Goal: Task Accomplishment & Management: Manage account settings

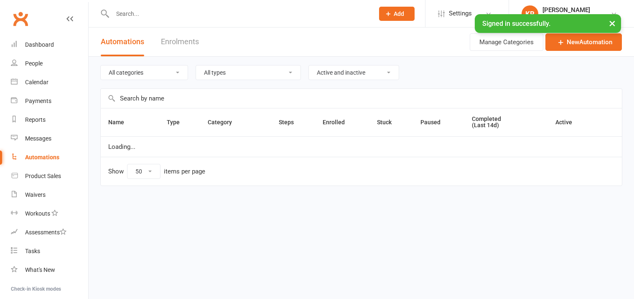
select select "50"
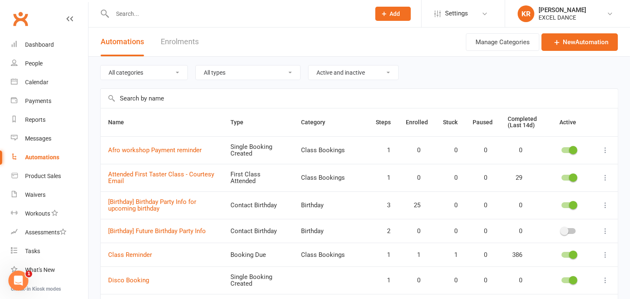
click at [142, 15] on input "text" at bounding box center [237, 14] width 255 height 12
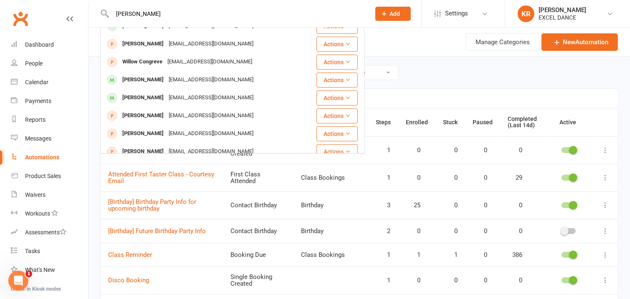
scroll to position [157, 0]
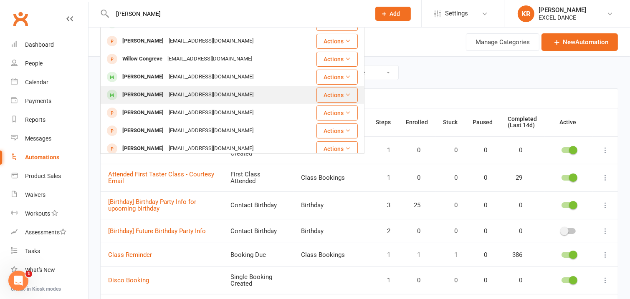
type input "[PERSON_NAME]"
click at [258, 99] on div "Willow Jenkinson annekacaruk@gmail.com" at bounding box center [208, 94] width 215 height 17
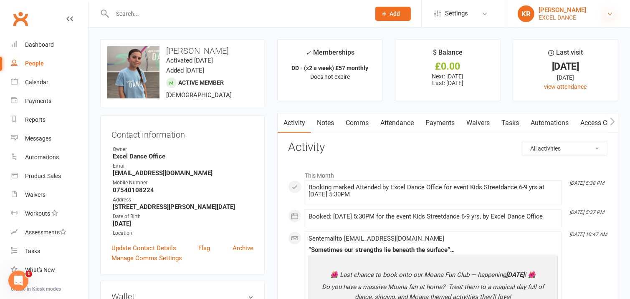
click at [609, 14] on icon at bounding box center [610, 13] width 7 height 7
click at [606, 18] on link "KR Kirsty Revitt EXCEL DANCE" at bounding box center [568, 13] width 100 height 17
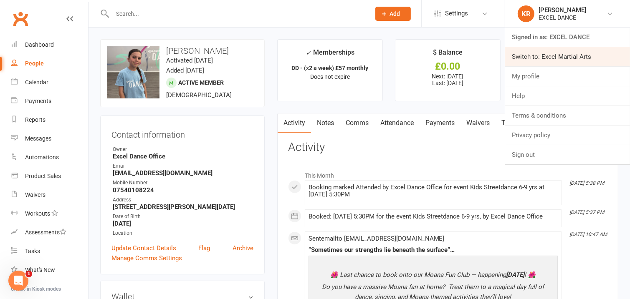
click at [563, 54] on link "Switch to: Excel Martial Arts" at bounding box center [567, 56] width 125 height 19
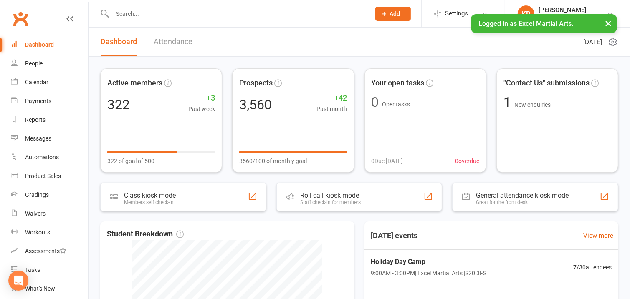
click at [198, 18] on input "text" at bounding box center [237, 14] width 255 height 12
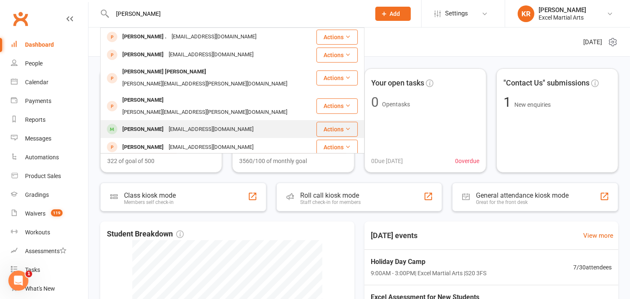
type input "[PERSON_NAME]"
click at [204, 124] on div "[EMAIL_ADDRESS][DOMAIN_NAME]" at bounding box center [211, 130] width 90 height 12
click at [0, 0] on div "Loading" at bounding box center [0, 0] width 0 height 0
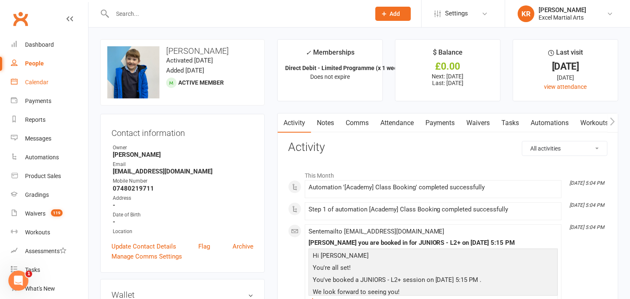
click at [38, 85] on div "Calendar" at bounding box center [36, 82] width 23 height 7
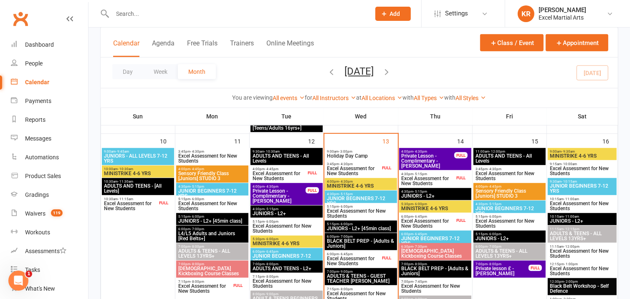
scroll to position [475, 0]
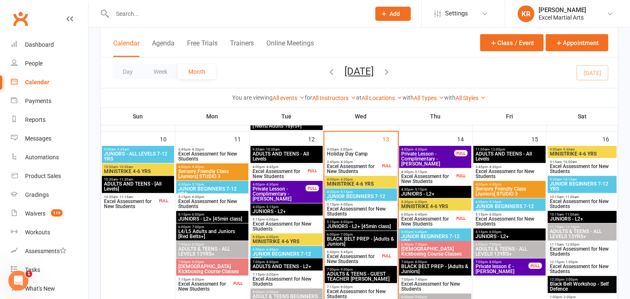
click at [213, 172] on span "Sensory Friendly Class [Juniors] STUDIO 3" at bounding box center [212, 174] width 69 height 10
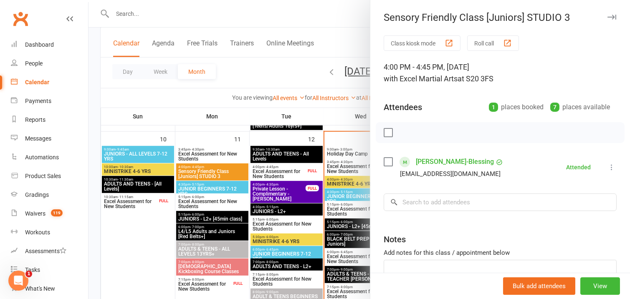
click at [608, 18] on icon "button" at bounding box center [612, 17] width 9 height 5
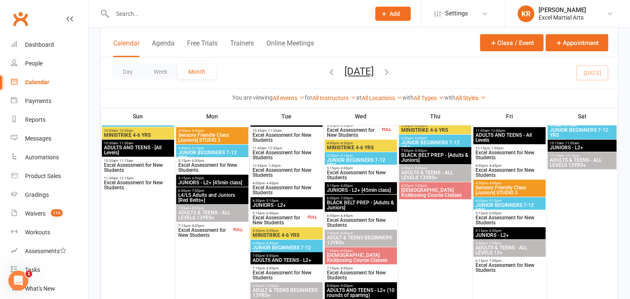
scroll to position [284, 0]
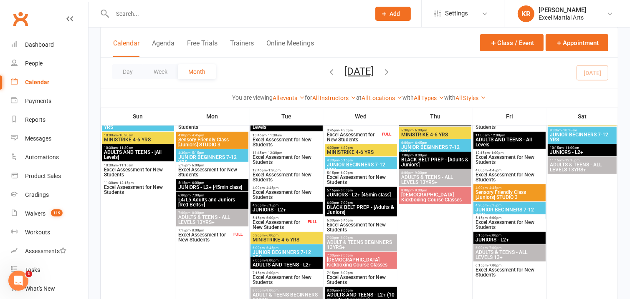
click at [533, 191] on span "Sensory Friendly Class [Juniors] STUDIO 3" at bounding box center [509, 195] width 69 height 10
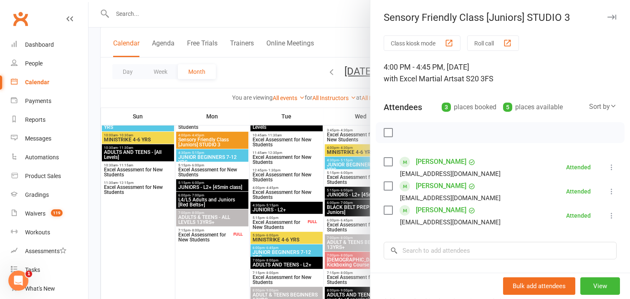
click at [608, 17] on icon "button" at bounding box center [612, 17] width 9 height 5
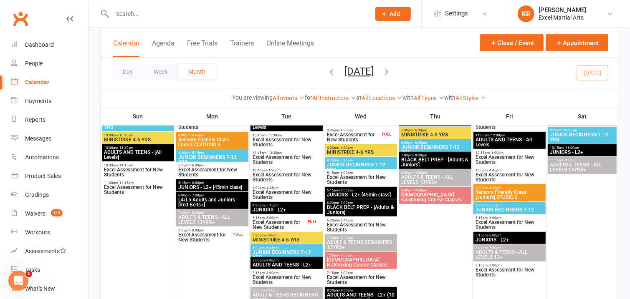
click at [521, 198] on span "Sensory Friendly Class [Juniors] STUDIO 3" at bounding box center [509, 195] width 69 height 10
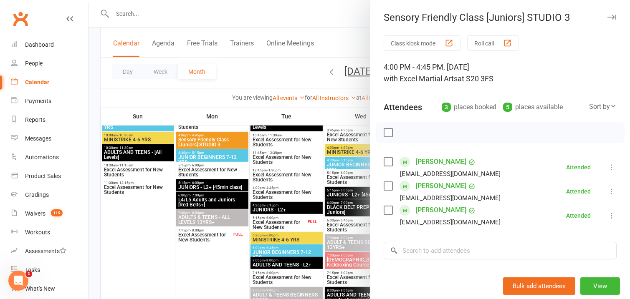
click at [608, 17] on icon "button" at bounding box center [612, 17] width 9 height 5
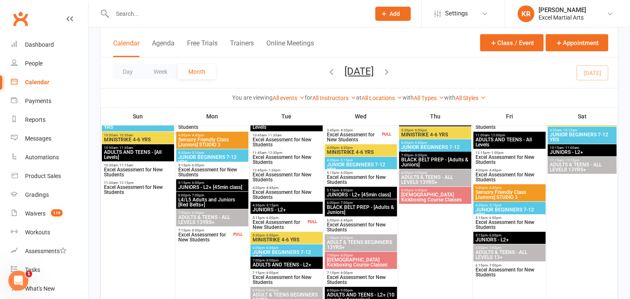
click at [221, 138] on span "Sensory Friendly Class [Juniors] STUDIO 3" at bounding box center [212, 142] width 69 height 10
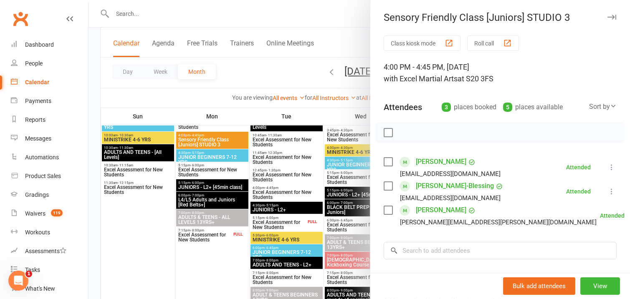
click at [608, 15] on icon "button" at bounding box center [612, 17] width 9 height 5
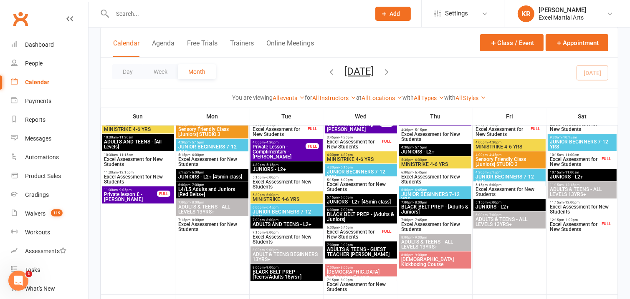
scroll to position [79, 0]
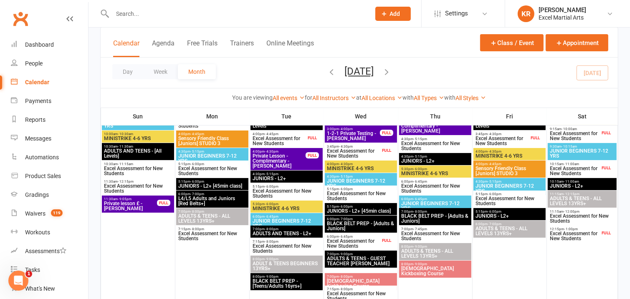
click at [529, 168] on span "Sensory Friendly Class [Juniors] STUDIO 3" at bounding box center [509, 171] width 69 height 10
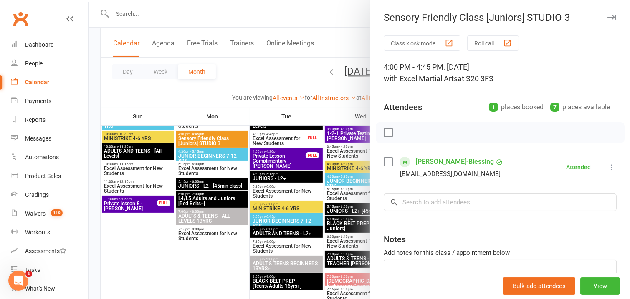
click at [608, 15] on icon "button" at bounding box center [612, 17] width 9 height 5
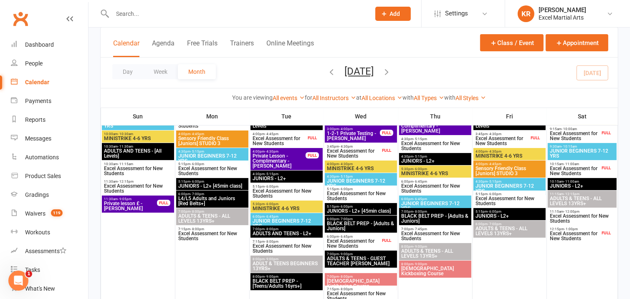
click at [226, 137] on span "Sensory Friendly Class [Juniors] STUDIO 3" at bounding box center [212, 141] width 69 height 10
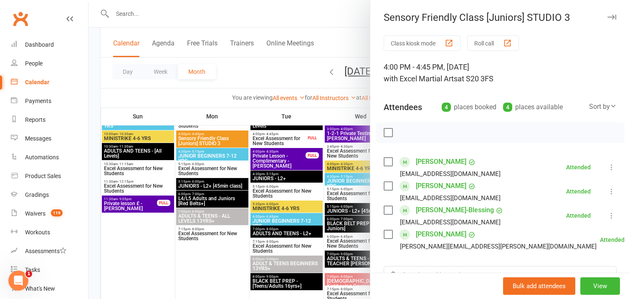
click at [441, 161] on link "[PERSON_NAME]" at bounding box center [441, 161] width 51 height 13
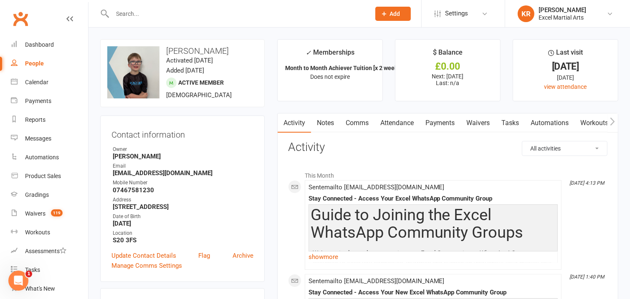
click at [432, 125] on link "Payments" at bounding box center [440, 123] width 41 height 19
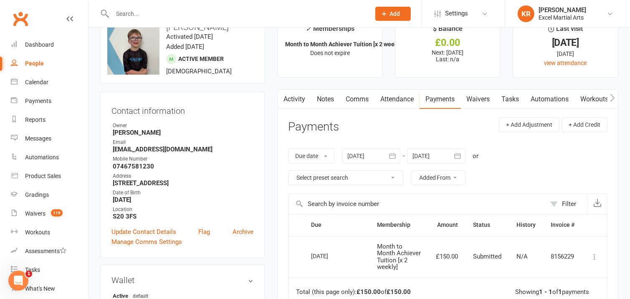
scroll to position [19, 0]
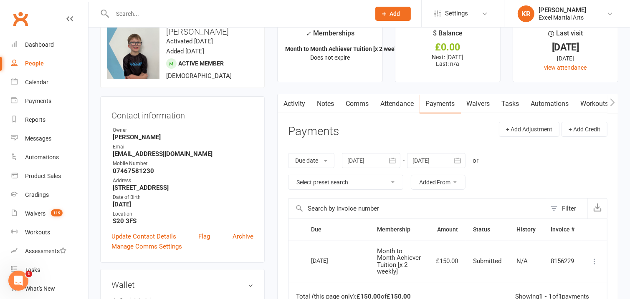
click at [341, 102] on link "Comms" at bounding box center [357, 103] width 35 height 19
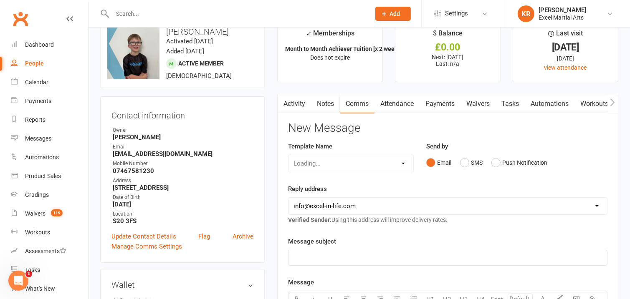
click at [332, 107] on link "Notes" at bounding box center [325, 103] width 29 height 19
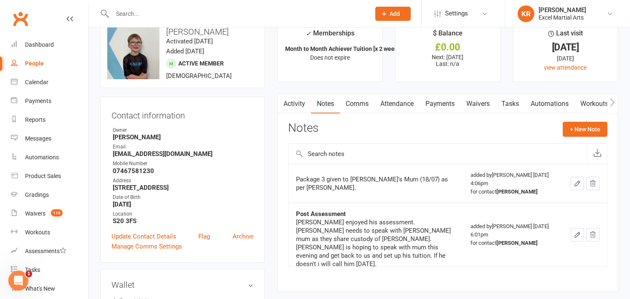
click at [234, 15] on input "text" at bounding box center [237, 14] width 255 height 12
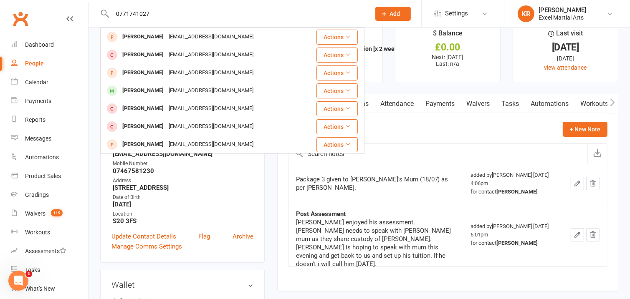
type input "07717410273"
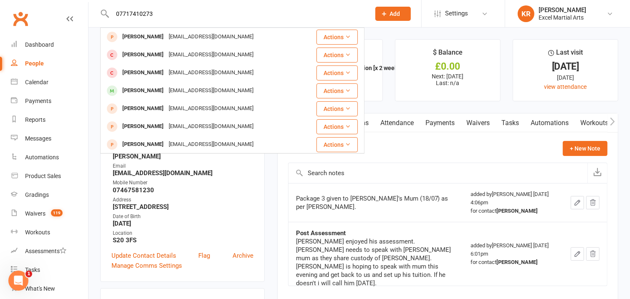
type input "07717410273"
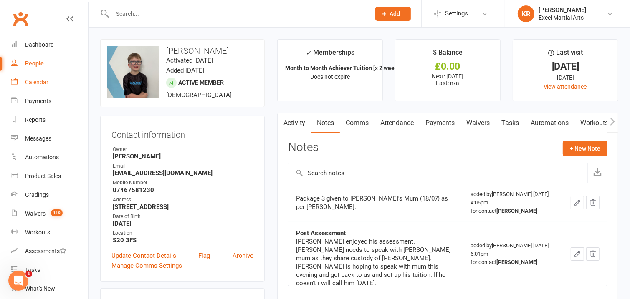
click at [42, 86] on link "Calendar" at bounding box center [49, 82] width 77 height 19
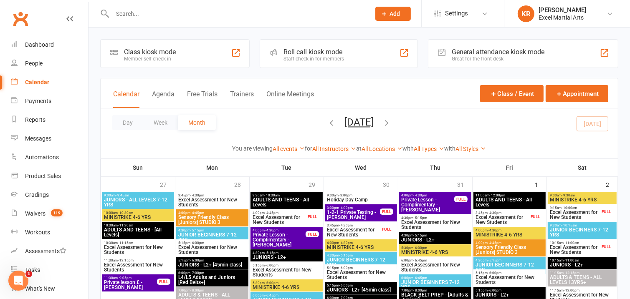
click at [233, 215] on span "Sensory Friendly Class [Juniors] STUDIO 3" at bounding box center [212, 220] width 69 height 10
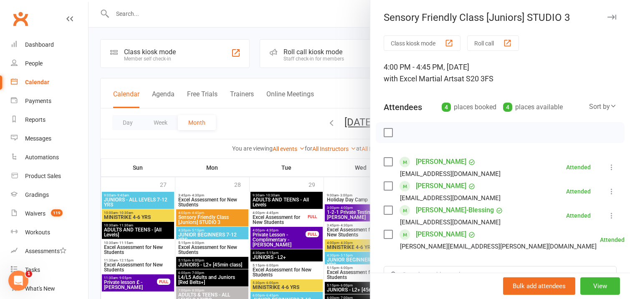
click at [608, 16] on icon "button" at bounding box center [612, 17] width 9 height 5
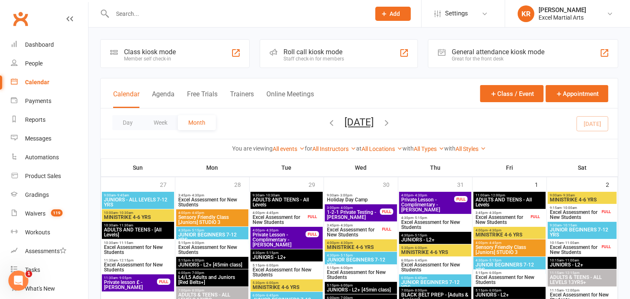
click at [327, 120] on icon "button" at bounding box center [331, 122] width 9 height 9
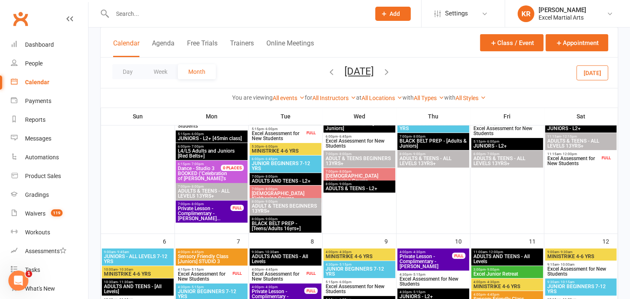
scroll to position [144, 0]
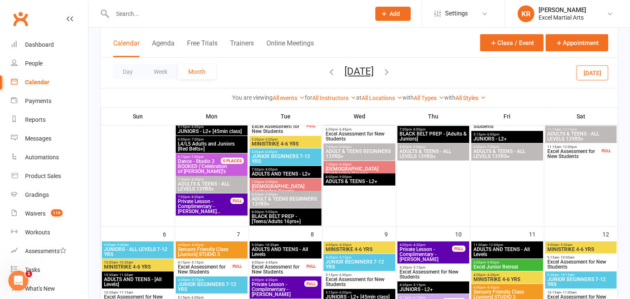
click at [234, 249] on span "Sensory Friendly Class [Juniors] STUDIO 3" at bounding box center [212, 252] width 68 height 10
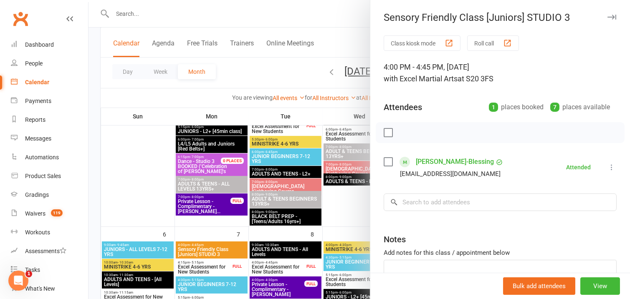
click at [607, 14] on button "button" at bounding box center [612, 17] width 10 height 10
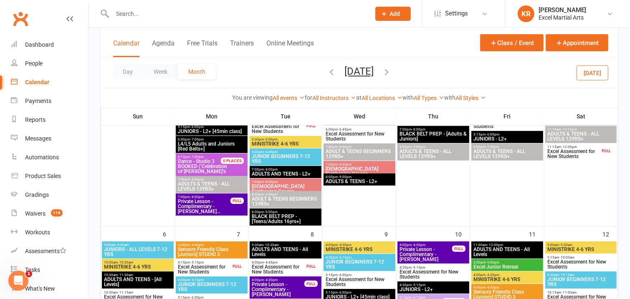
click at [494, 290] on span "Sensory Friendly Class [Juniors] STUDIO 3" at bounding box center [507, 295] width 68 height 10
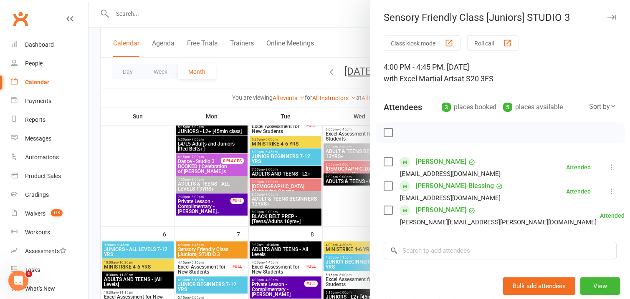
click at [608, 16] on icon "button" at bounding box center [612, 17] width 9 height 5
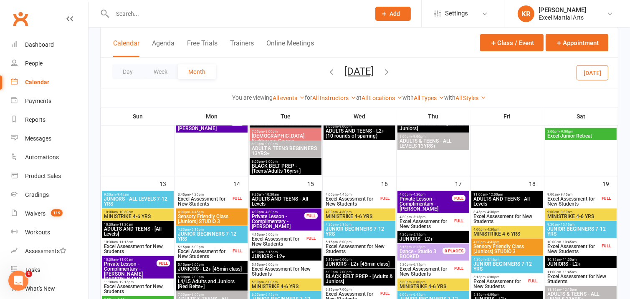
scroll to position [396, 0]
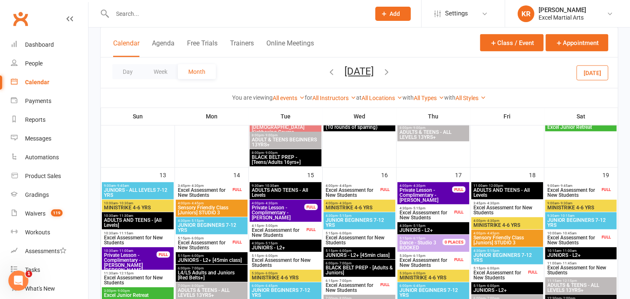
click at [218, 207] on span "Sensory Friendly Class [Juniors] STUDIO 3" at bounding box center [212, 210] width 68 height 10
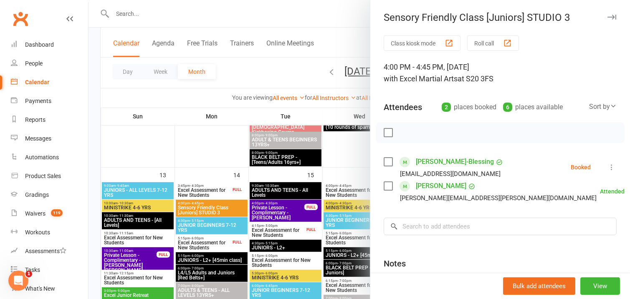
click at [608, 18] on icon "button" at bounding box center [612, 17] width 9 height 5
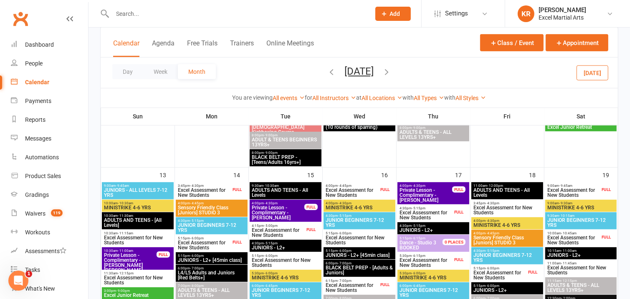
click at [500, 236] on span "Sensory Friendly Class [Juniors] STUDIO 3" at bounding box center [507, 241] width 68 height 10
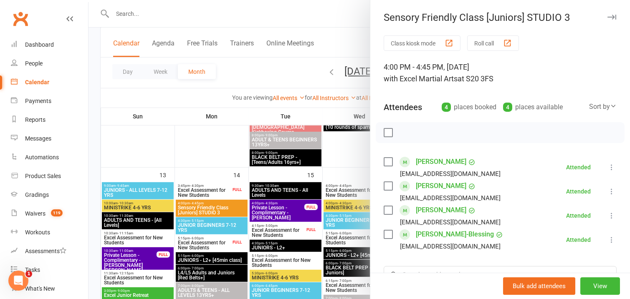
click at [608, 18] on icon "button" at bounding box center [612, 17] width 9 height 5
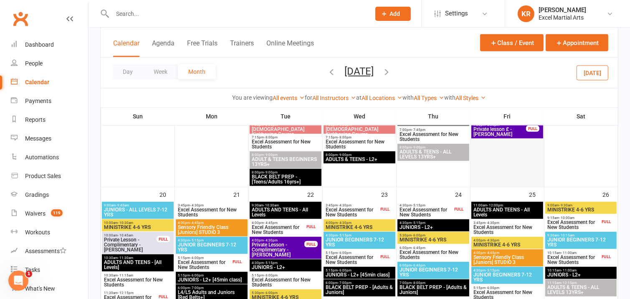
scroll to position [592, 0]
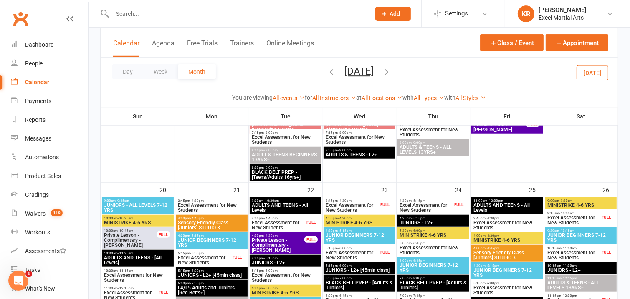
click at [236, 226] on span "Sensory Friendly Class [Juniors] STUDIO 3" at bounding box center [212, 226] width 68 height 10
click at [236, 226] on body "Prospect Member Non-attending contact Class / event Appointment Grading event T…" at bounding box center [315, 127] width 630 height 1435
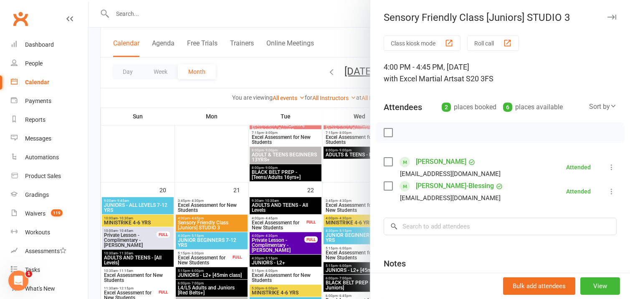
click at [608, 16] on icon "button" at bounding box center [612, 17] width 9 height 5
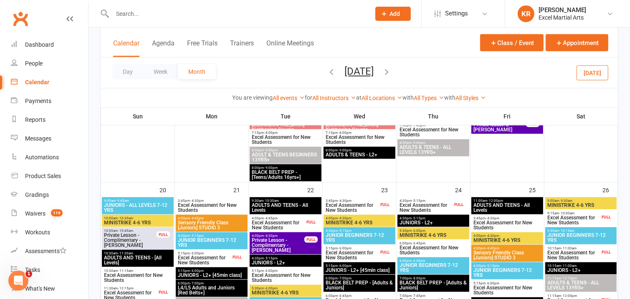
click at [525, 251] on span "Sensory Friendly Class [Juniors] STUDIO 3" at bounding box center [507, 256] width 68 height 10
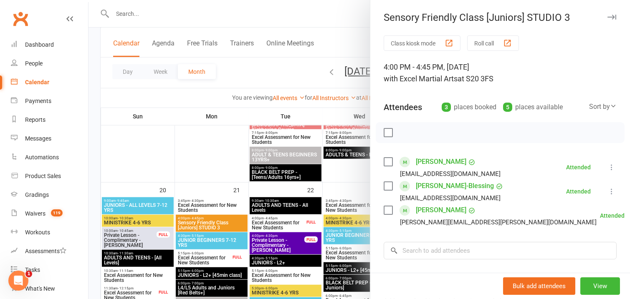
click at [608, 16] on icon "button" at bounding box center [612, 17] width 9 height 5
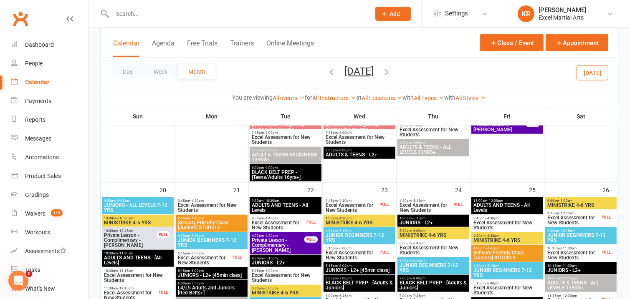
click at [222, 8] on input "text" at bounding box center [237, 14] width 255 height 12
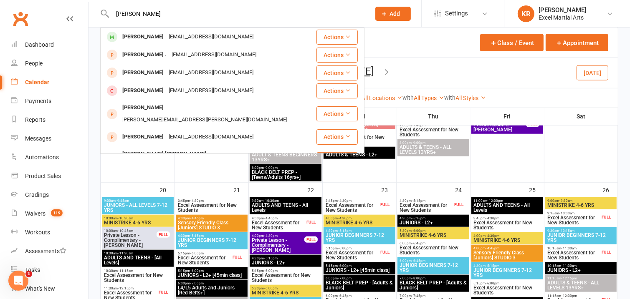
type input "[PERSON_NAME]"
click at [182, 33] on div "[EMAIL_ADDRESS][DOMAIN_NAME]" at bounding box center [211, 37] width 90 height 12
click at [0, 0] on div "Loading" at bounding box center [0, 0] width 0 height 0
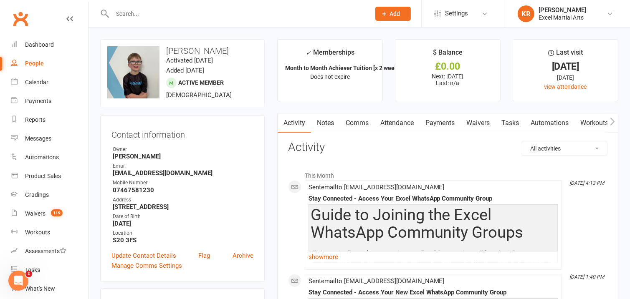
click at [434, 120] on link "Payments" at bounding box center [440, 123] width 41 height 19
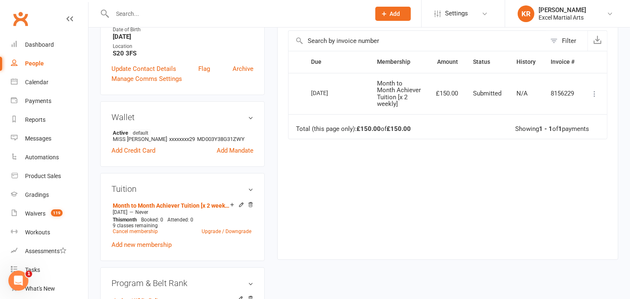
scroll to position [269, 0]
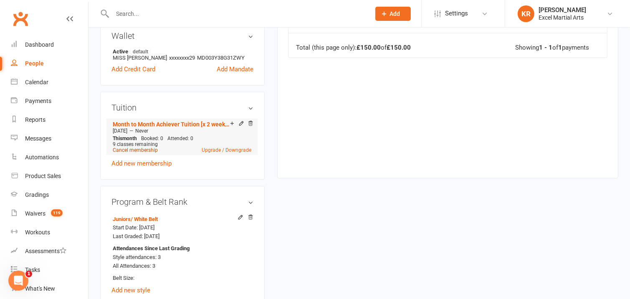
click at [140, 149] on link "Cancel membership" at bounding box center [135, 150] width 45 height 6
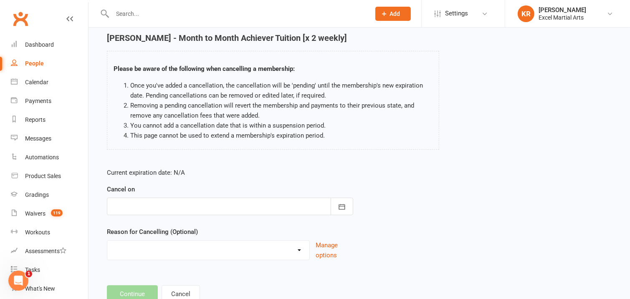
scroll to position [61, 0]
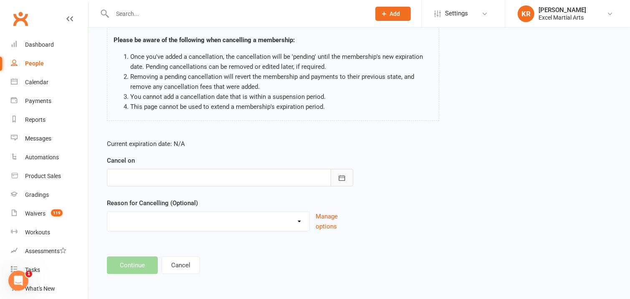
click at [343, 178] on icon "button" at bounding box center [342, 178] width 8 height 8
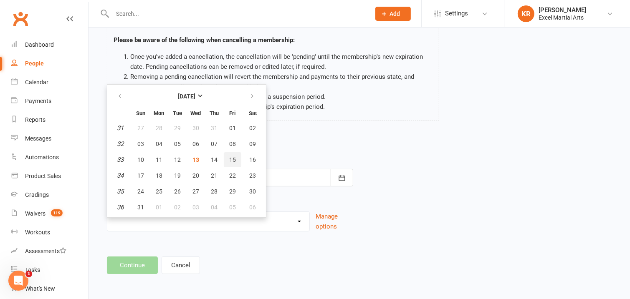
click at [233, 157] on span "15" at bounding box center [232, 160] width 7 height 7
type input "[DATE]"
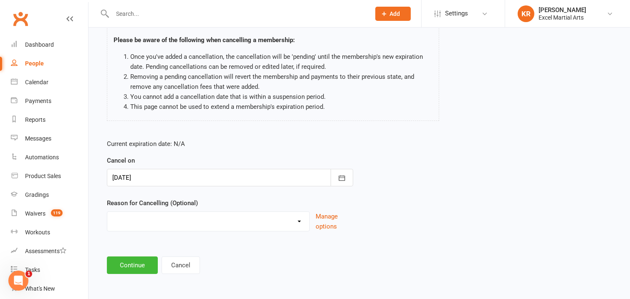
click at [168, 216] on select "Holiday Injury Upgrading/Downgrading Other reason" at bounding box center [208, 220] width 202 height 17
select select "3"
click at [107, 212] on select "Holiday Injury Upgrading/Downgrading Other reason" at bounding box center [208, 220] width 202 height 17
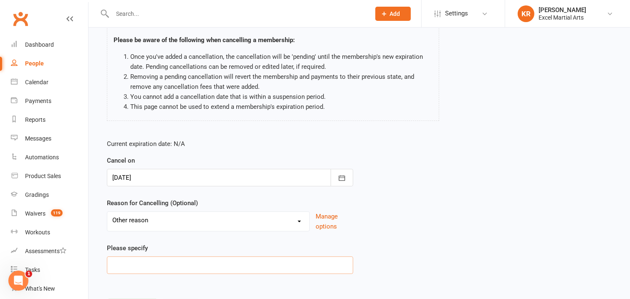
click at [164, 265] on input at bounding box center [230, 266] width 246 height 18
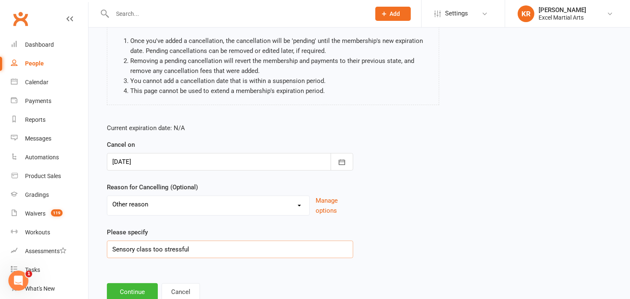
scroll to position [87, 0]
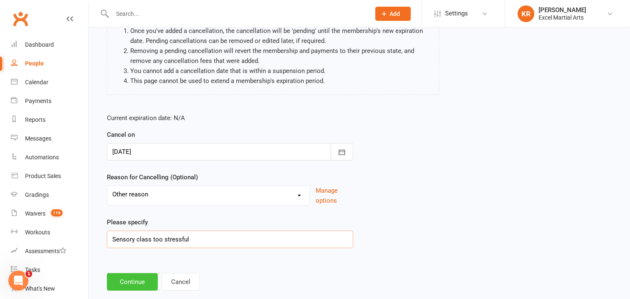
type input "Sensory class too stressful"
click at [145, 277] on button "Continue" at bounding box center [132, 283] width 51 height 18
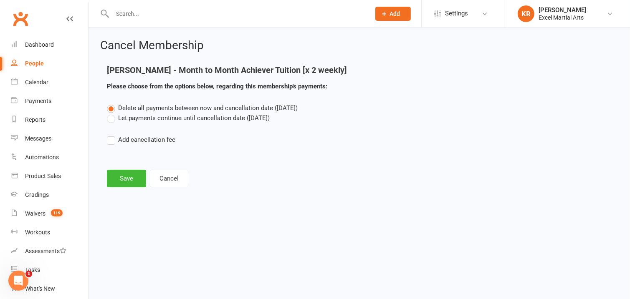
scroll to position [0, 0]
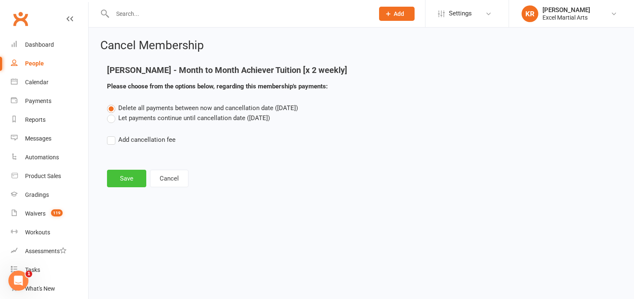
click at [130, 181] on button "Save" at bounding box center [126, 179] width 39 height 18
